Goal: Find specific page/section: Find specific page/section

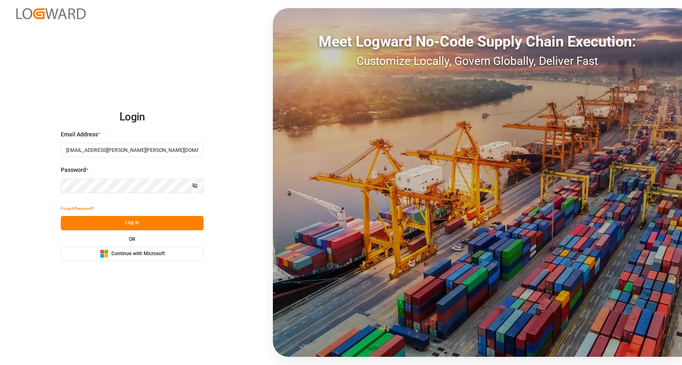
click at [163, 224] on button "Log In" at bounding box center [132, 223] width 143 height 14
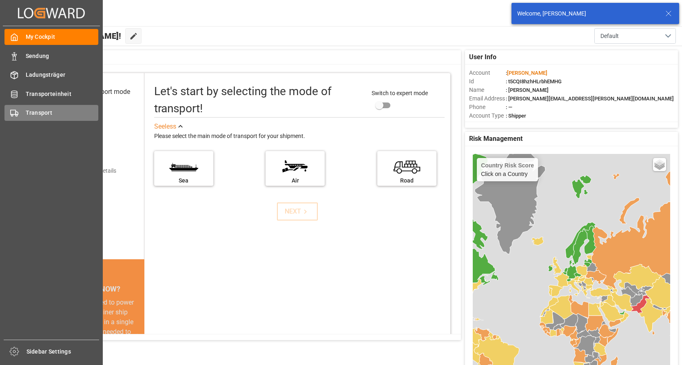
click at [29, 116] on span "Transport" at bounding box center [62, 113] width 73 height 9
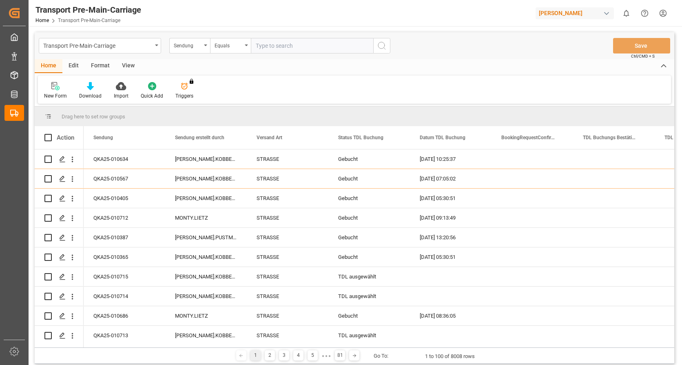
click at [122, 66] on div "View" at bounding box center [128, 66] width 25 height 14
click at [101, 85] on div at bounding box center [92, 86] width 41 height 9
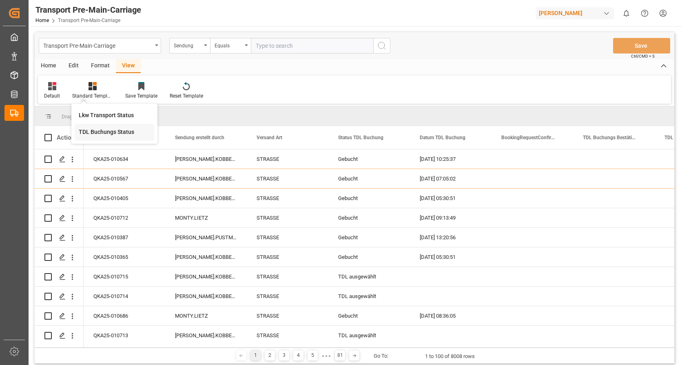
click at [98, 132] on div "TDL Buchungs Status" at bounding box center [114, 132] width 71 height 9
